Goal: Task Accomplishment & Management: Use online tool/utility

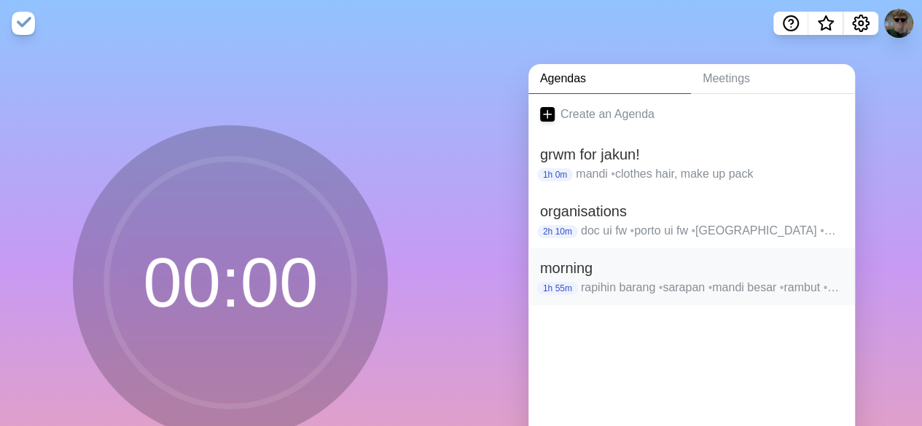
click at [616, 274] on h2 "morning" at bounding box center [691, 268] width 303 height 22
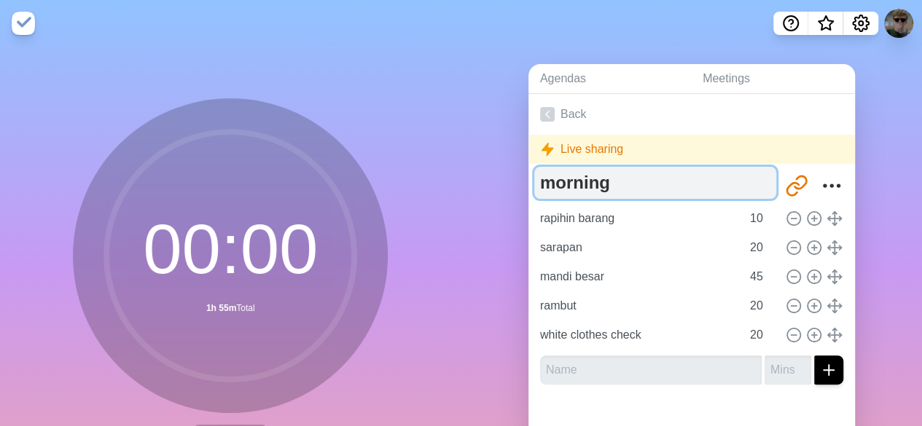
click at [644, 183] on textarea "morning" at bounding box center [655, 183] width 242 height 32
type textarea "m"
type textarea "n"
type textarea "unready"
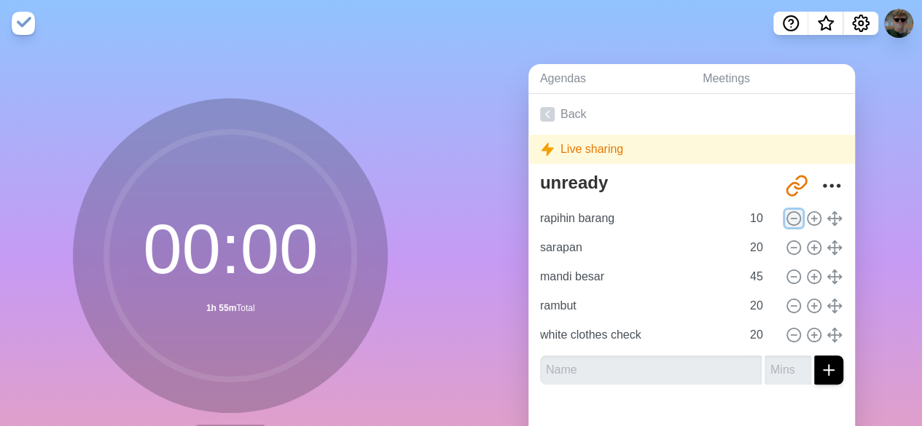
click at [785, 221] on icon at bounding box center [793, 219] width 16 height 16
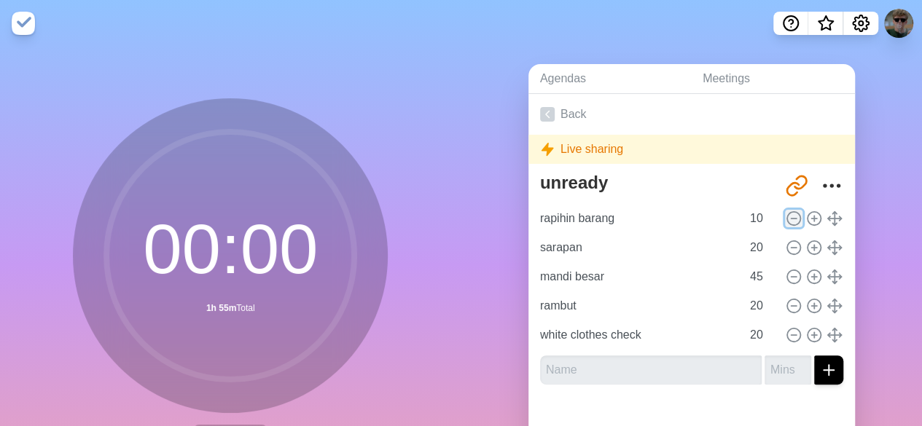
click at [785, 221] on icon at bounding box center [793, 219] width 16 height 16
click at [774, 254] on div "sarapan 20" at bounding box center [691, 247] width 315 height 29
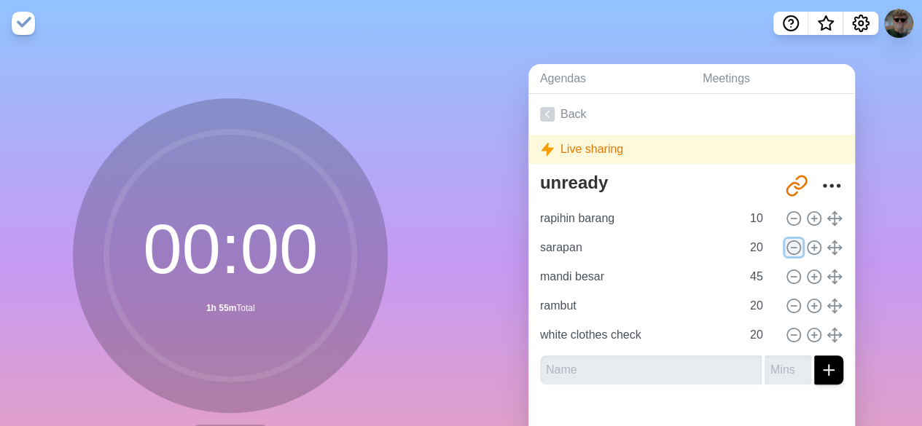
click at [785, 250] on icon at bounding box center [793, 248] width 16 height 16
click at [556, 114] on link "Back" at bounding box center [691, 114] width 326 height 41
click at [547, 117] on icon at bounding box center [547, 114] width 15 height 15
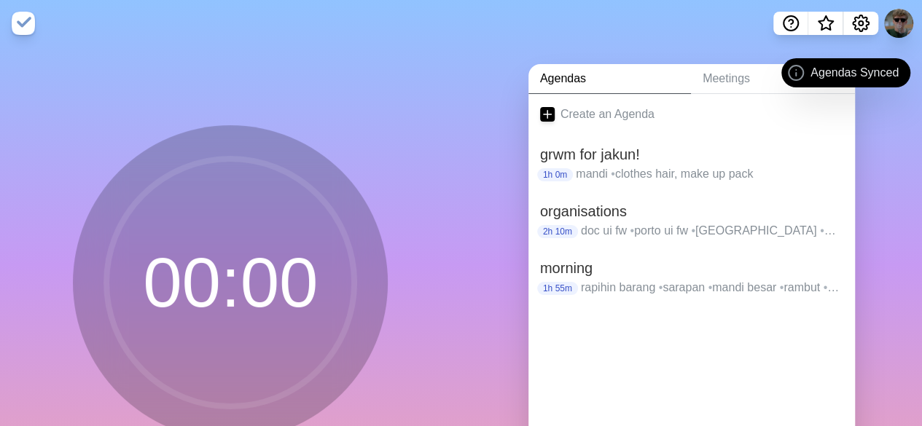
drag, startPoint x: 762, startPoint y: 283, endPoint x: 753, endPoint y: 320, distance: 37.5
click at [753, 320] on div at bounding box center [691, 334] width 326 height 58
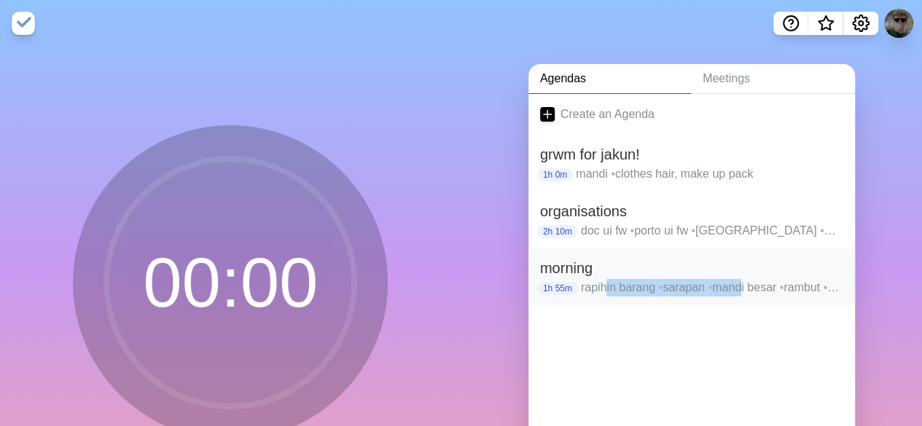
drag, startPoint x: 740, startPoint y: 297, endPoint x: 596, endPoint y: 303, distance: 144.4
click at [596, 303] on div "morning 1h 55m rapihin barang • sarapan • mandi besar • rambut • white clothes …" at bounding box center [691, 276] width 326 height 57
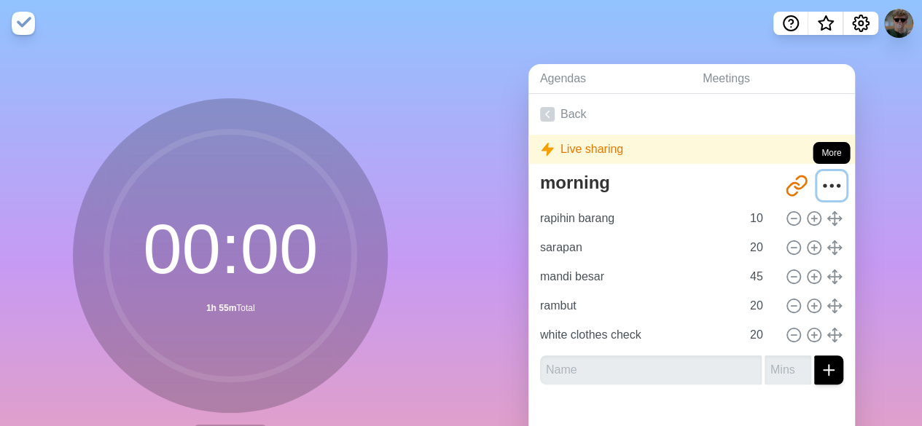
click at [837, 184] on circle "More" at bounding box center [838, 185] width 2 height 2
click at [820, 178] on icon "More" at bounding box center [831, 185] width 23 height 23
click at [817, 171] on button "More" at bounding box center [831, 185] width 29 height 29
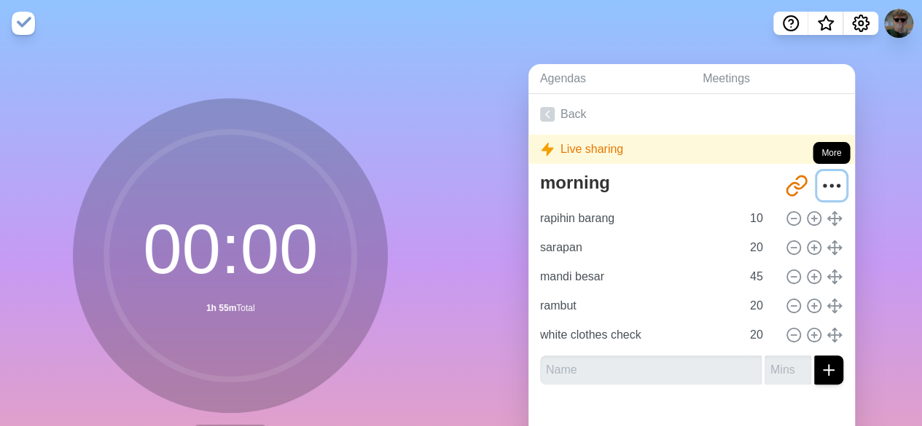
click at [817, 171] on button "More" at bounding box center [831, 185] width 29 height 29
click at [544, 106] on link "Back" at bounding box center [691, 114] width 326 height 41
click at [544, 117] on icon at bounding box center [547, 114] width 15 height 15
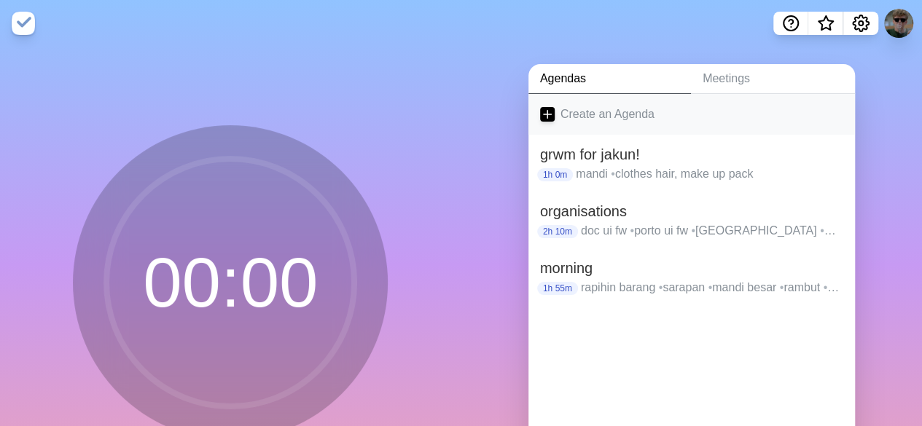
click at [556, 106] on link "Create an Agenda" at bounding box center [691, 114] width 326 height 41
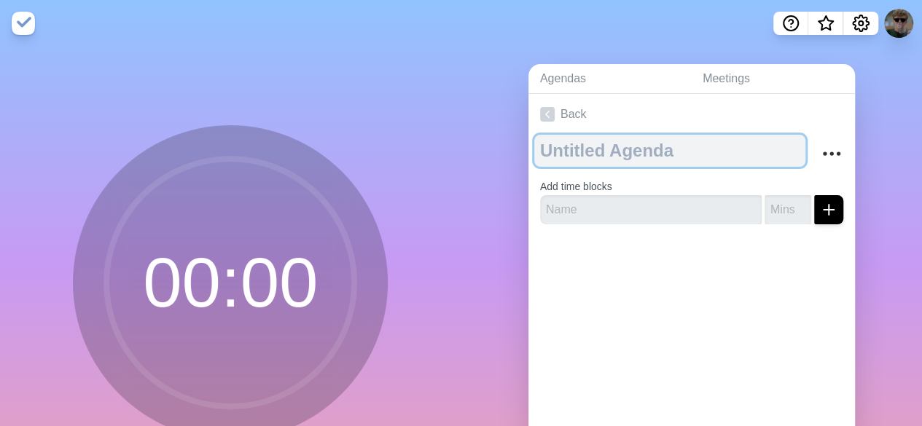
click at [588, 149] on textarea at bounding box center [669, 151] width 271 height 32
click at [535, 152] on textarea "unready" at bounding box center [669, 151] width 271 height 32
type textarea "getunready"
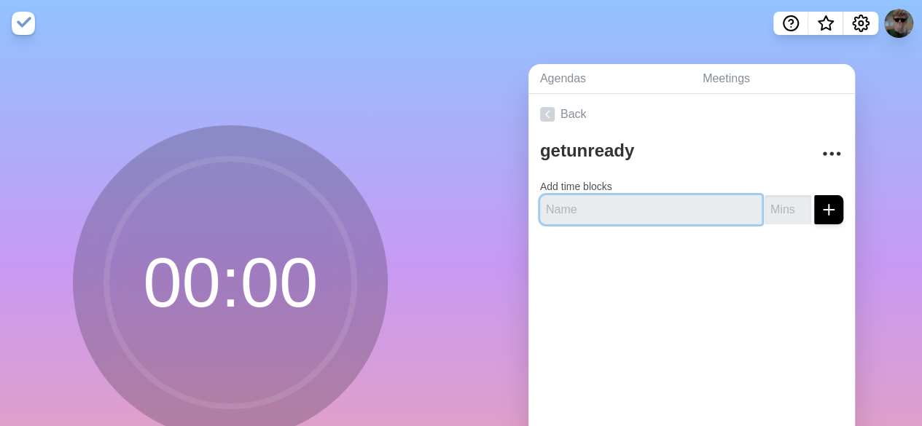
click at [601, 208] on input "text" at bounding box center [650, 209] width 221 height 29
type input "makan"
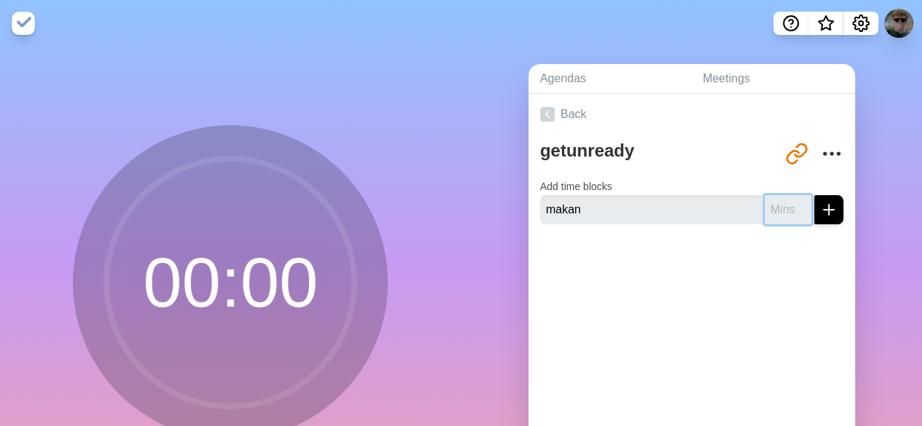
click at [764, 198] on input "number" at bounding box center [787, 209] width 47 height 29
type input "30"
click at [705, 213] on input "makan" at bounding box center [650, 209] width 221 height 29
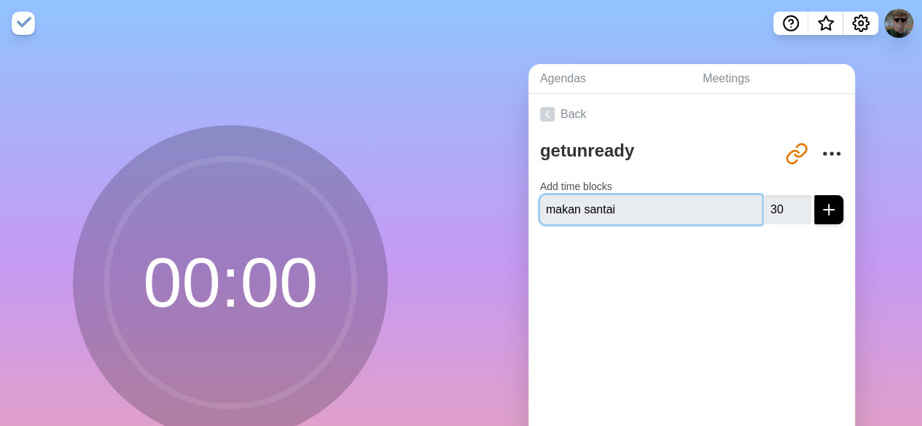
type input "makan santai"
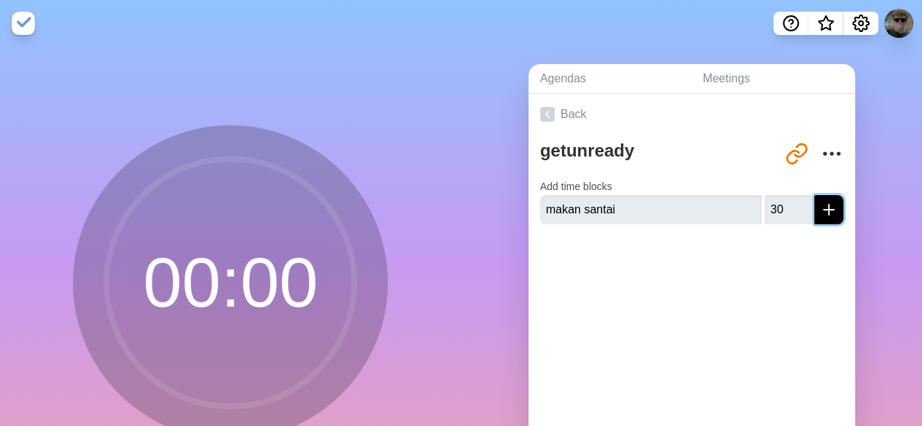
click at [820, 214] on icon "submit" at bounding box center [828, 209] width 17 height 17
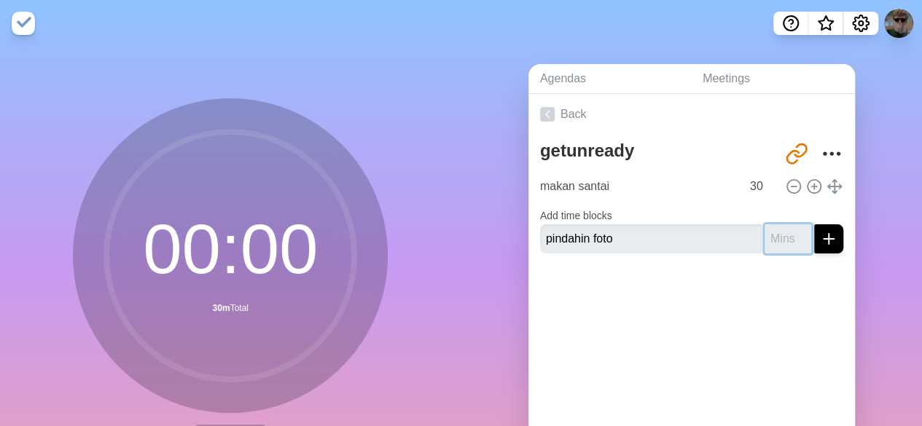
click at [777, 240] on input "number" at bounding box center [787, 238] width 47 height 29
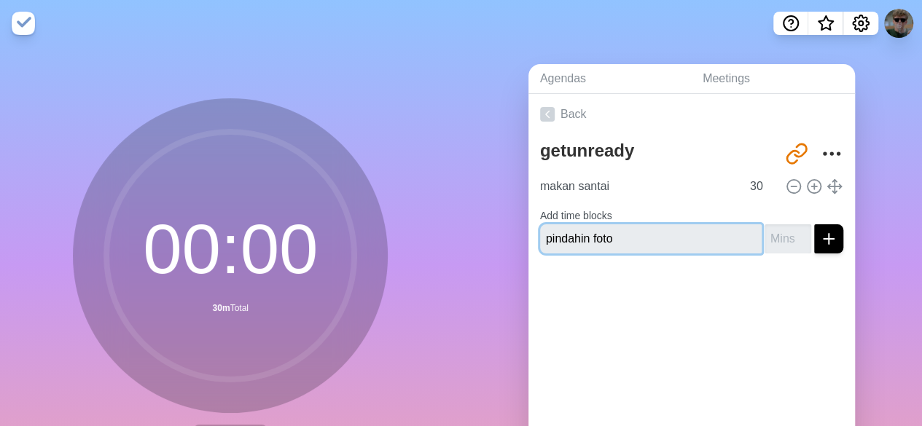
click at [708, 238] on input "pindahin foto" at bounding box center [650, 238] width 221 height 29
type input "pindahin foto dan kirim"
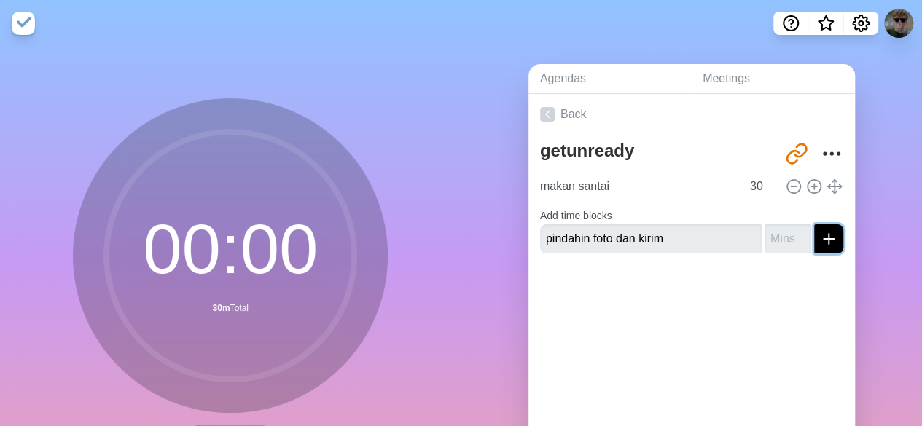
click at [823, 231] on button "submit" at bounding box center [828, 238] width 29 height 29
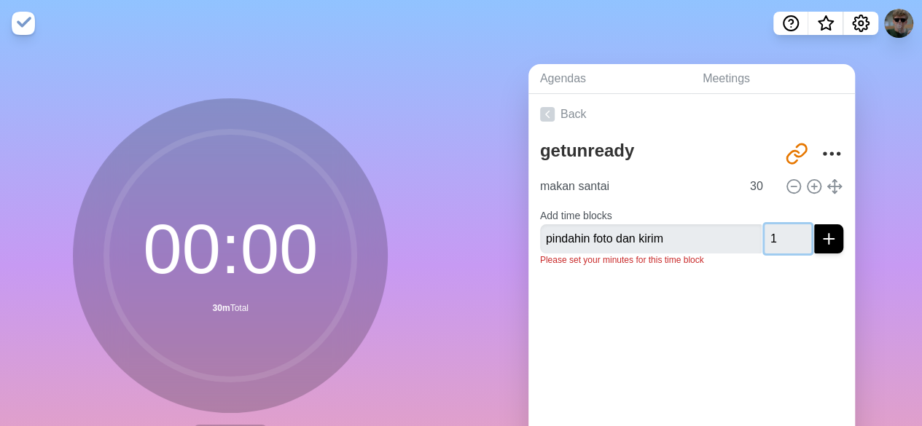
type input "1"
click at [781, 235] on input "1" at bounding box center [787, 238] width 47 height 29
type input "40"
click at [823, 239] on line "submit" at bounding box center [828, 239] width 10 height 0
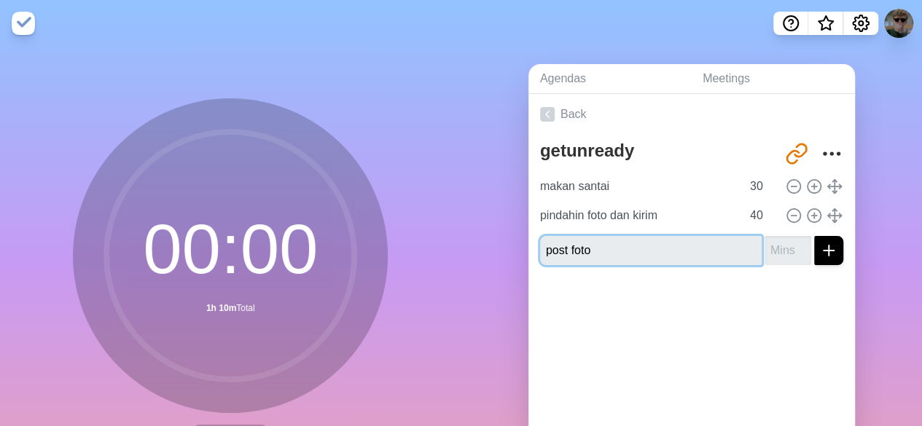
type input "post foto"
click at [768, 251] on input "number" at bounding box center [787, 250] width 47 height 29
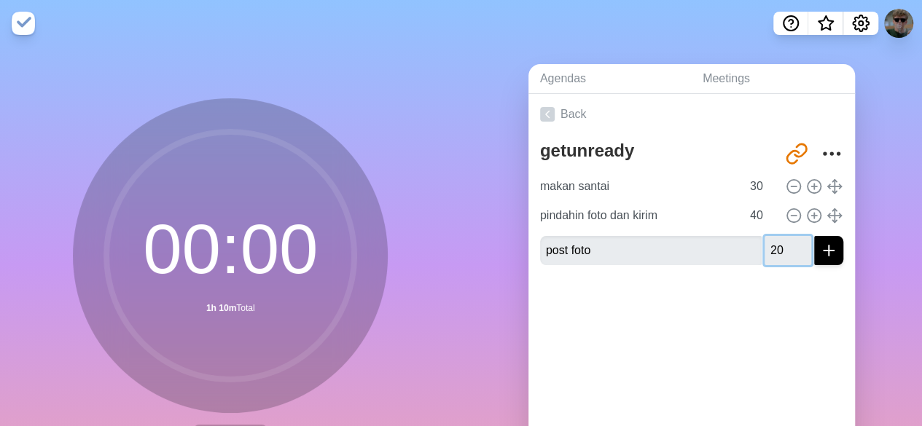
type input "2"
type input "50"
click at [687, 238] on input "post foto" at bounding box center [650, 250] width 221 height 29
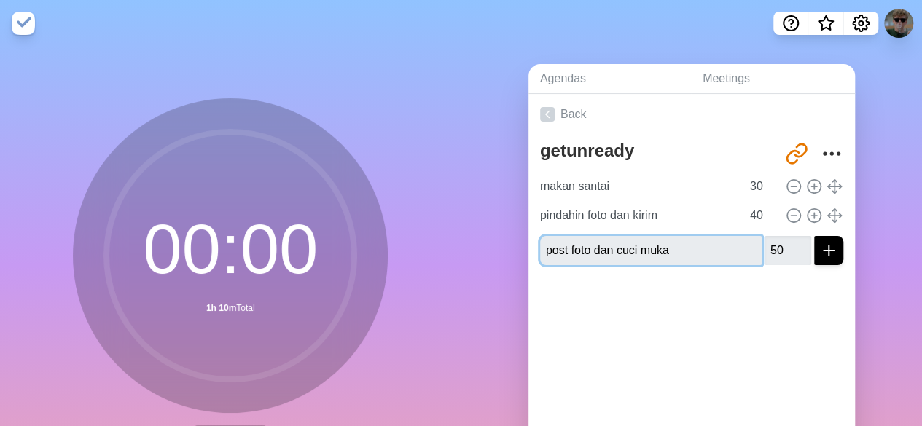
type input "post foto dan cuci muka"
click at [687, 318] on div at bounding box center [691, 306] width 326 height 58
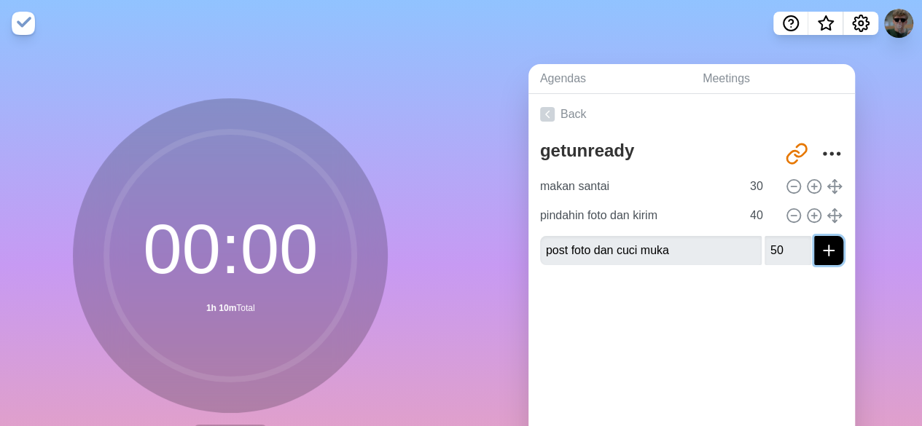
click at [820, 244] on icon "submit" at bounding box center [828, 250] width 17 height 17
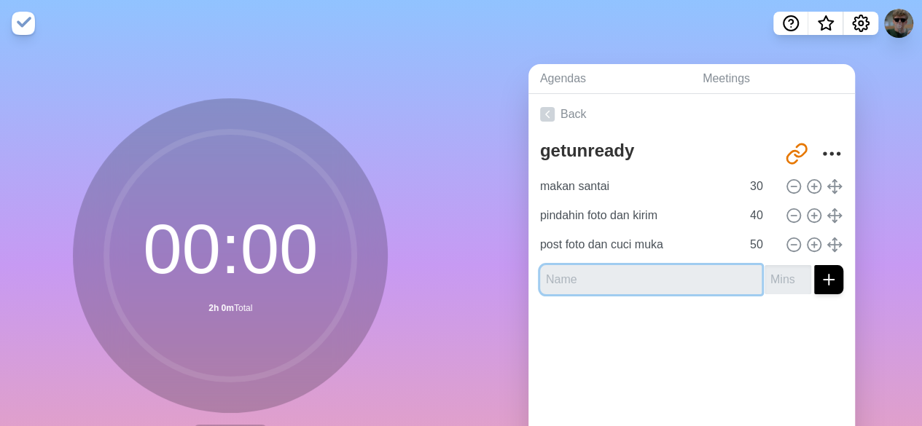
scroll to position [115, 0]
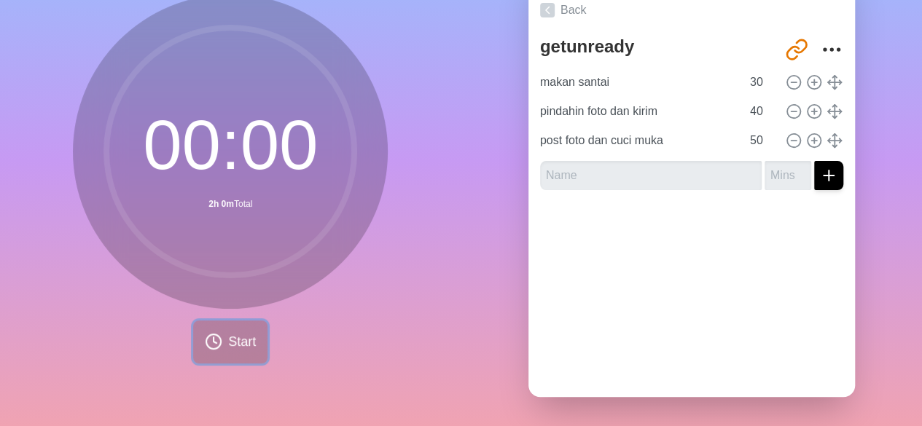
click at [228, 332] on span "Start" at bounding box center [242, 342] width 28 height 20
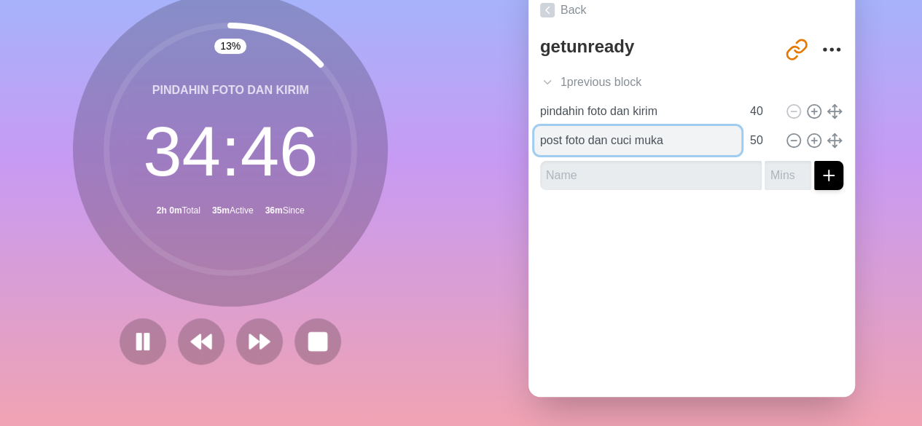
click at [648, 133] on input "post foto dan cuci muka" at bounding box center [637, 140] width 207 height 29
click at [663, 130] on input "post foto dan cuci muka" at bounding box center [637, 140] width 207 height 29
type input "post foto"
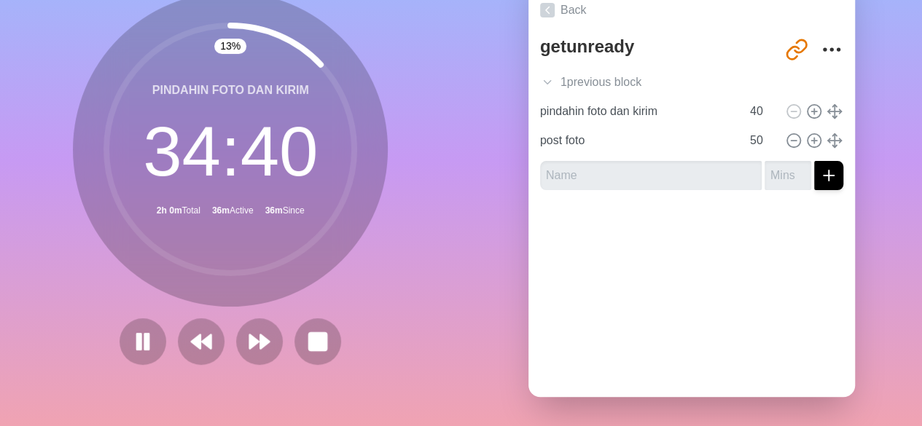
click at [669, 215] on div at bounding box center [691, 231] width 326 height 58
